Goal: Information Seeking & Learning: Understand process/instructions

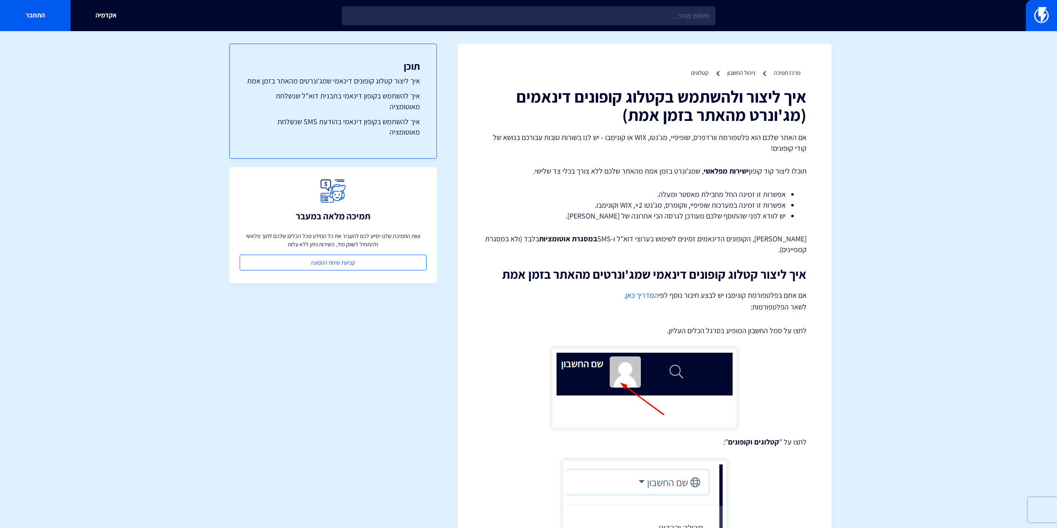
click at [745, 206] on li "אפשרות זו זמינה במערכות שופיפיי, ווקומרס, מג'נטו 2+, WIX וקונימבו." at bounding box center [644, 205] width 282 height 11
click at [726, 206] on li "אפשרות זו זמינה במערכות שופיפיי, ווקומרס, מג'נטו 2+, WIX וקונימבו." at bounding box center [644, 205] width 282 height 11
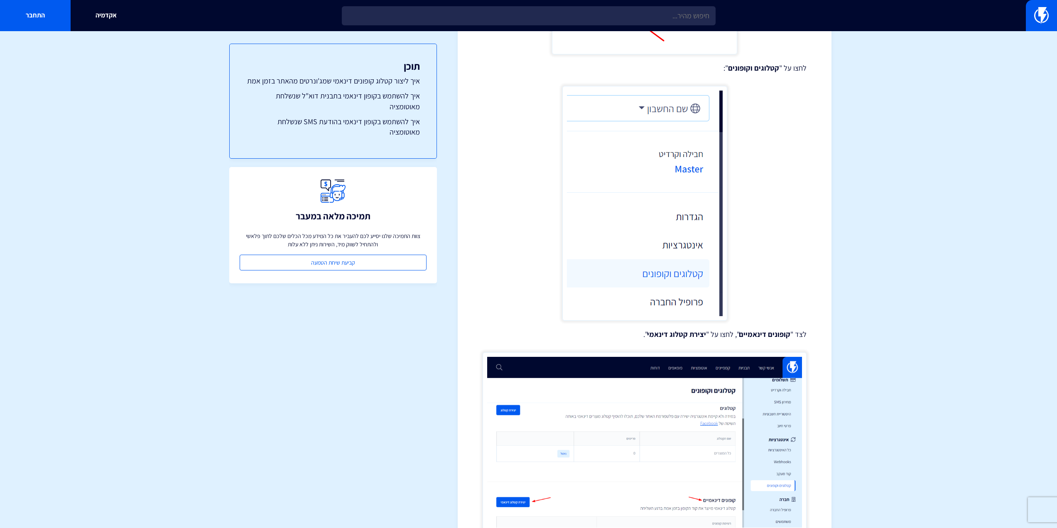
scroll to position [457, 0]
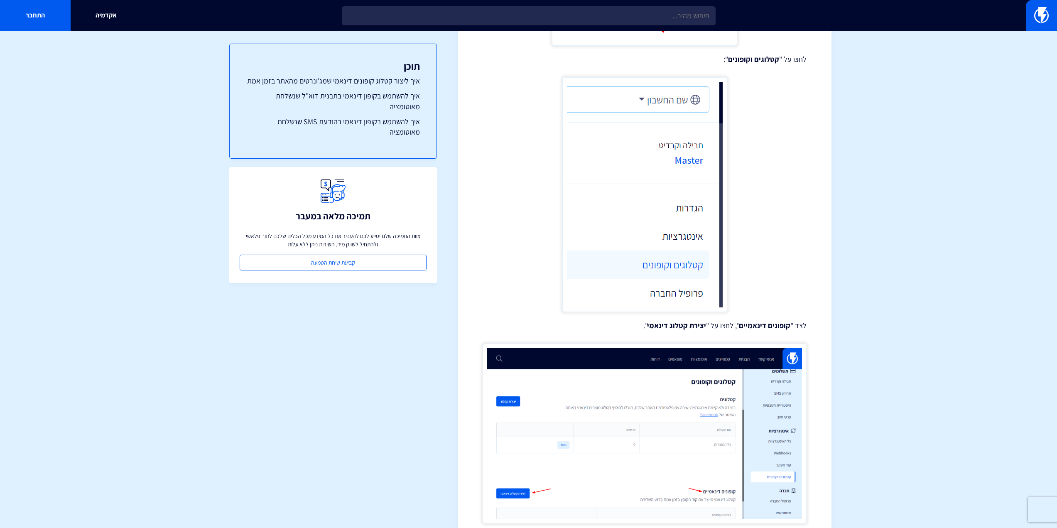
scroll to position [291, 0]
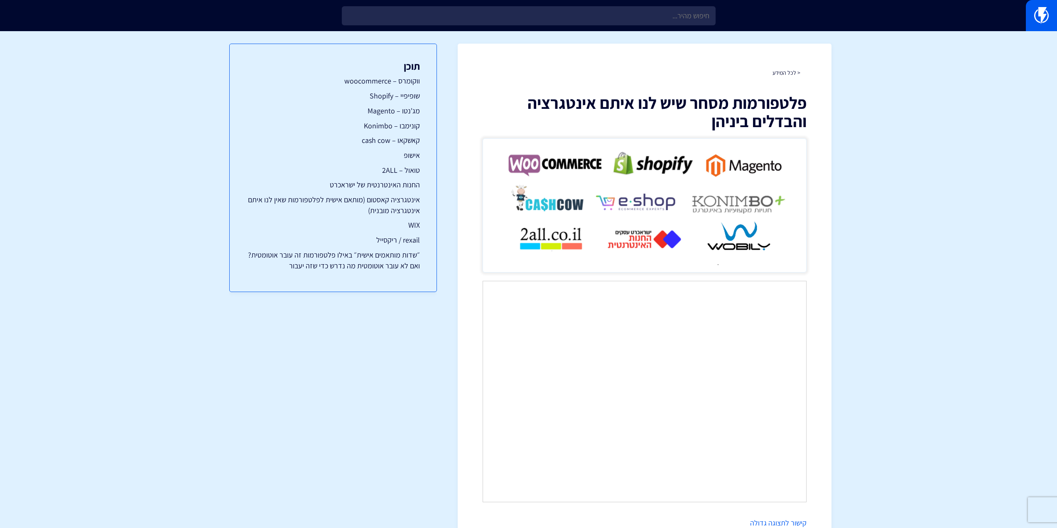
click at [781, 522] on link "קישור לתצוגה גדולה" at bounding box center [778, 523] width 56 height 10
